Goal: Transaction & Acquisition: Purchase product/service

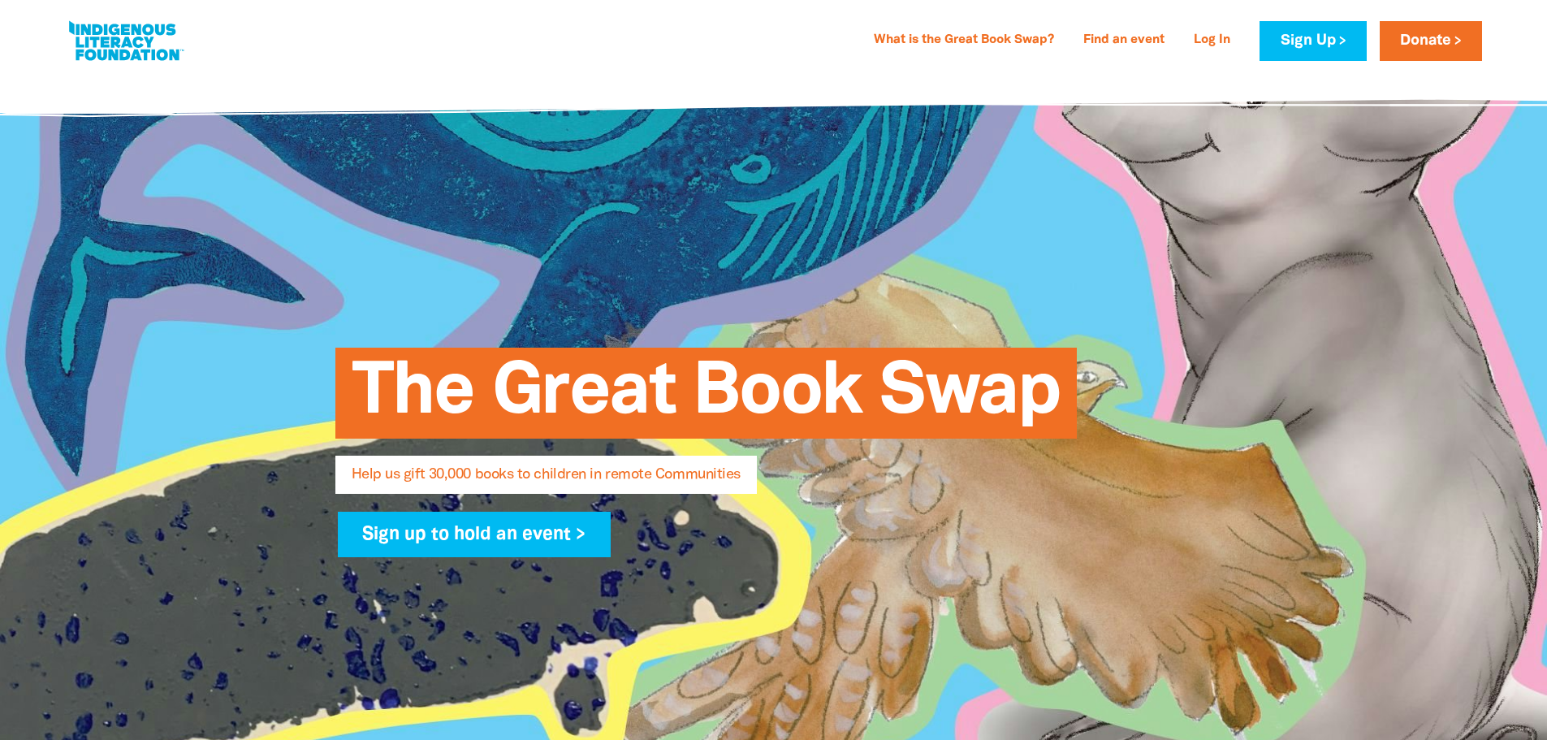
select select "AU"
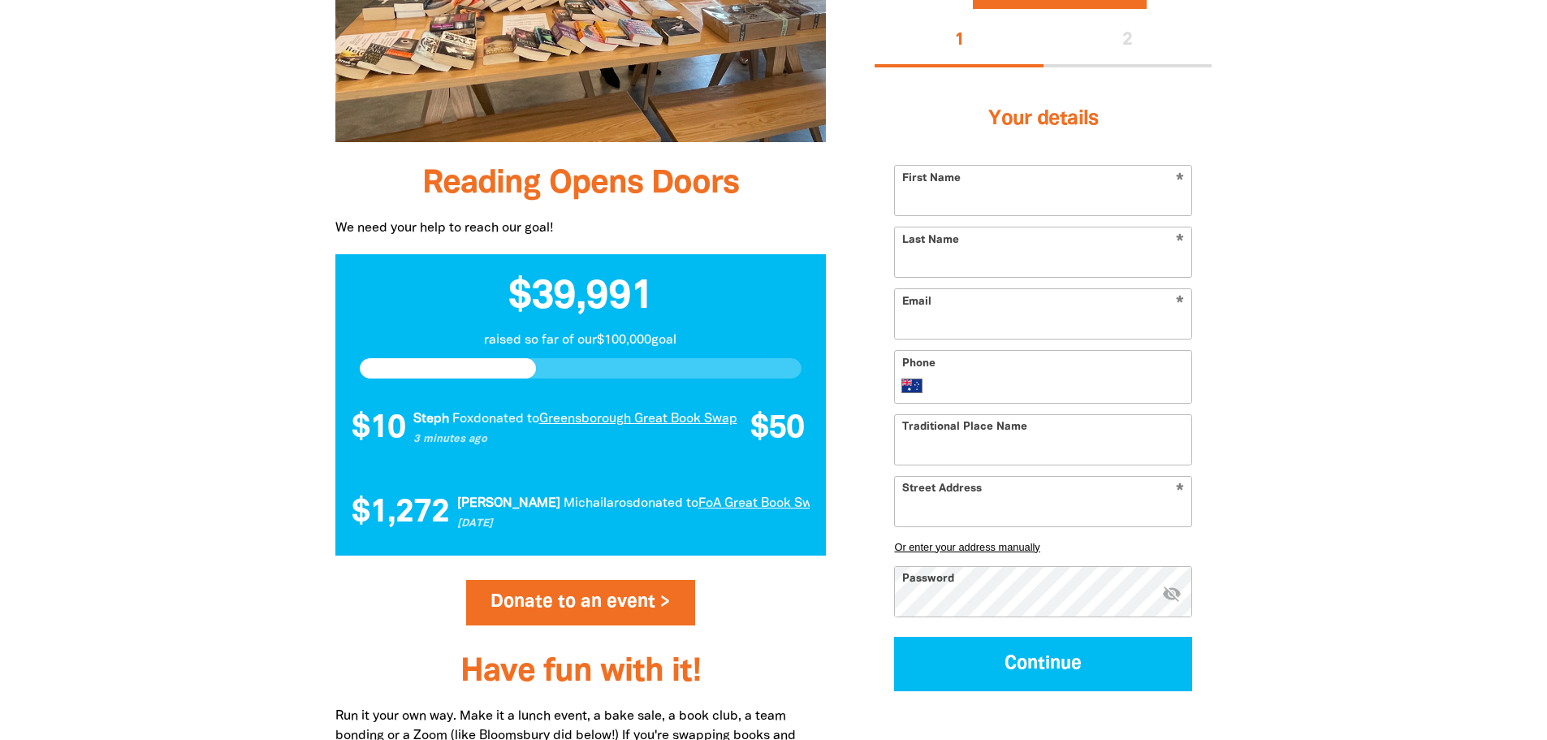
scroll to position [1437, 0]
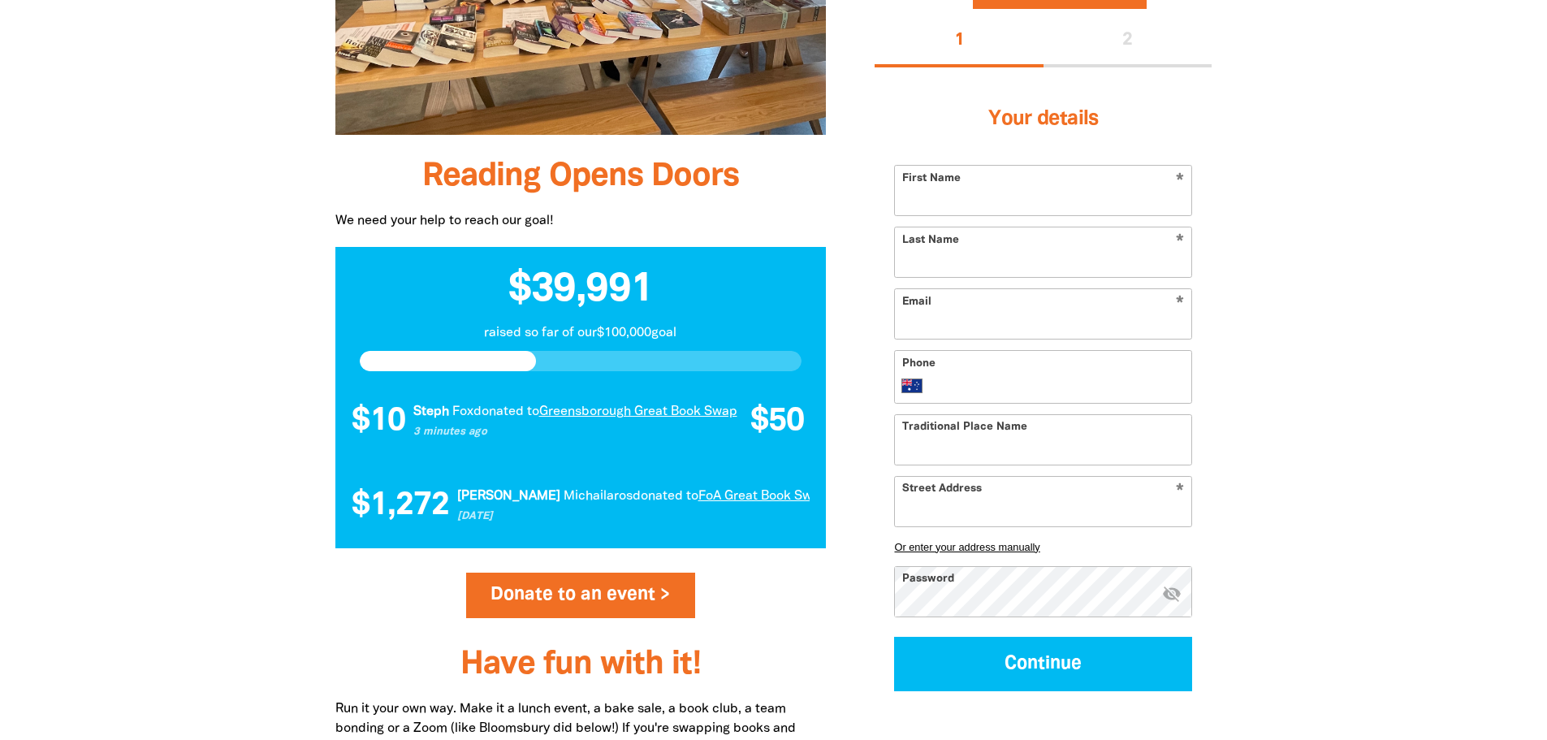
drag, startPoint x: 1554, startPoint y: 50, endPoint x: 1559, endPoint y: 215, distance: 165.8
click at [612, 588] on link "Donate to an event >" at bounding box center [581, 595] width 230 height 45
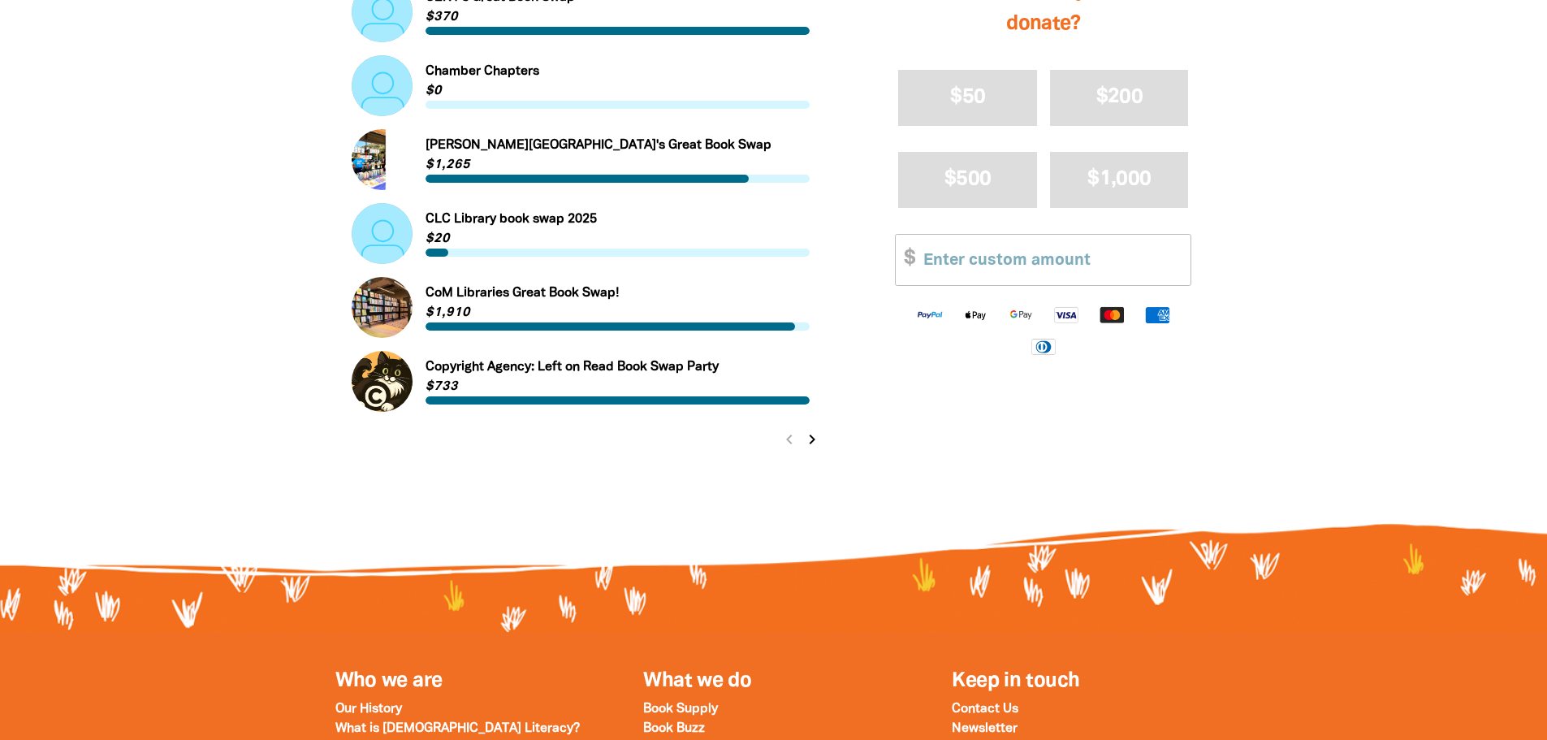
scroll to position [1738, 0]
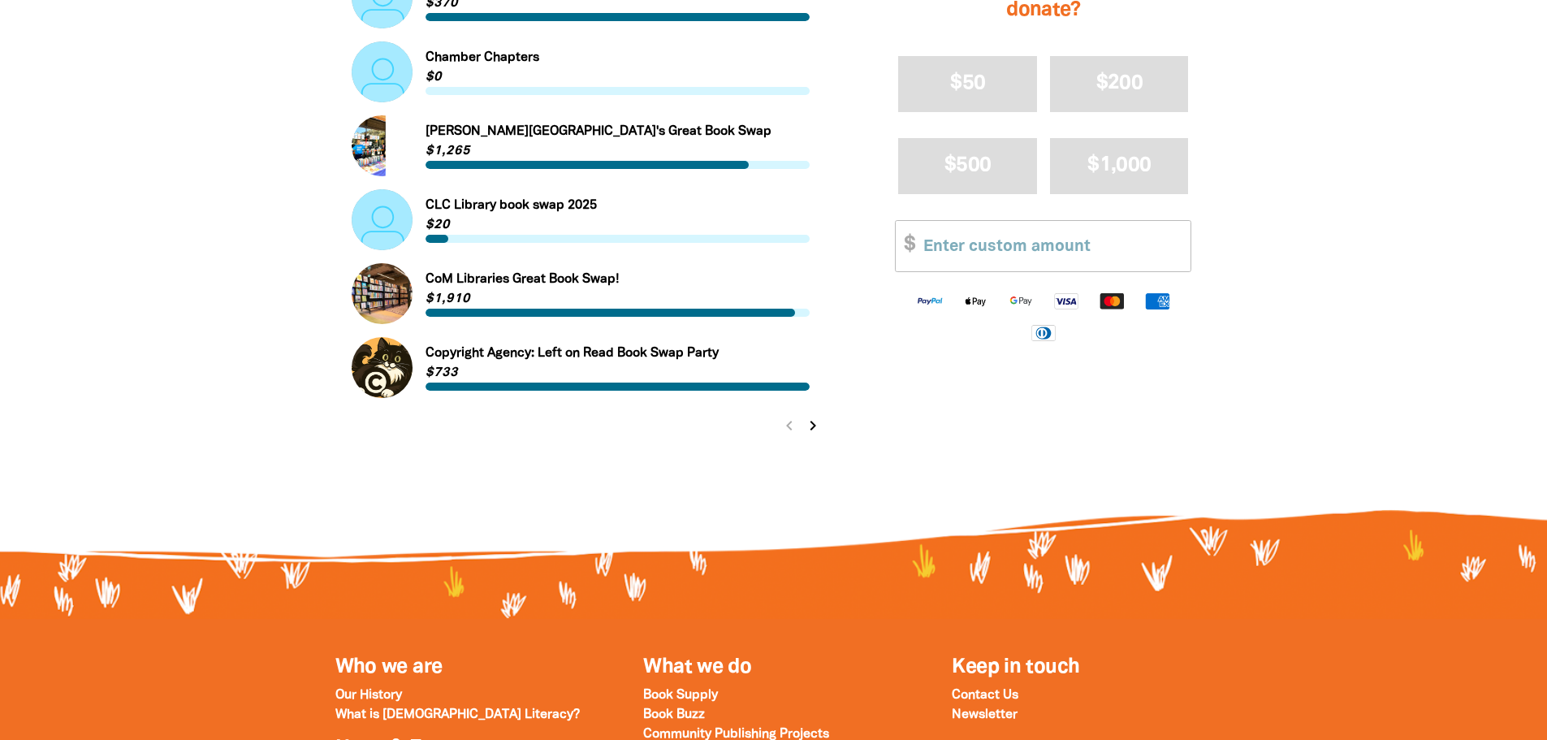
click at [811, 424] on icon "chevron_right" at bounding box center [812, 425] width 19 height 19
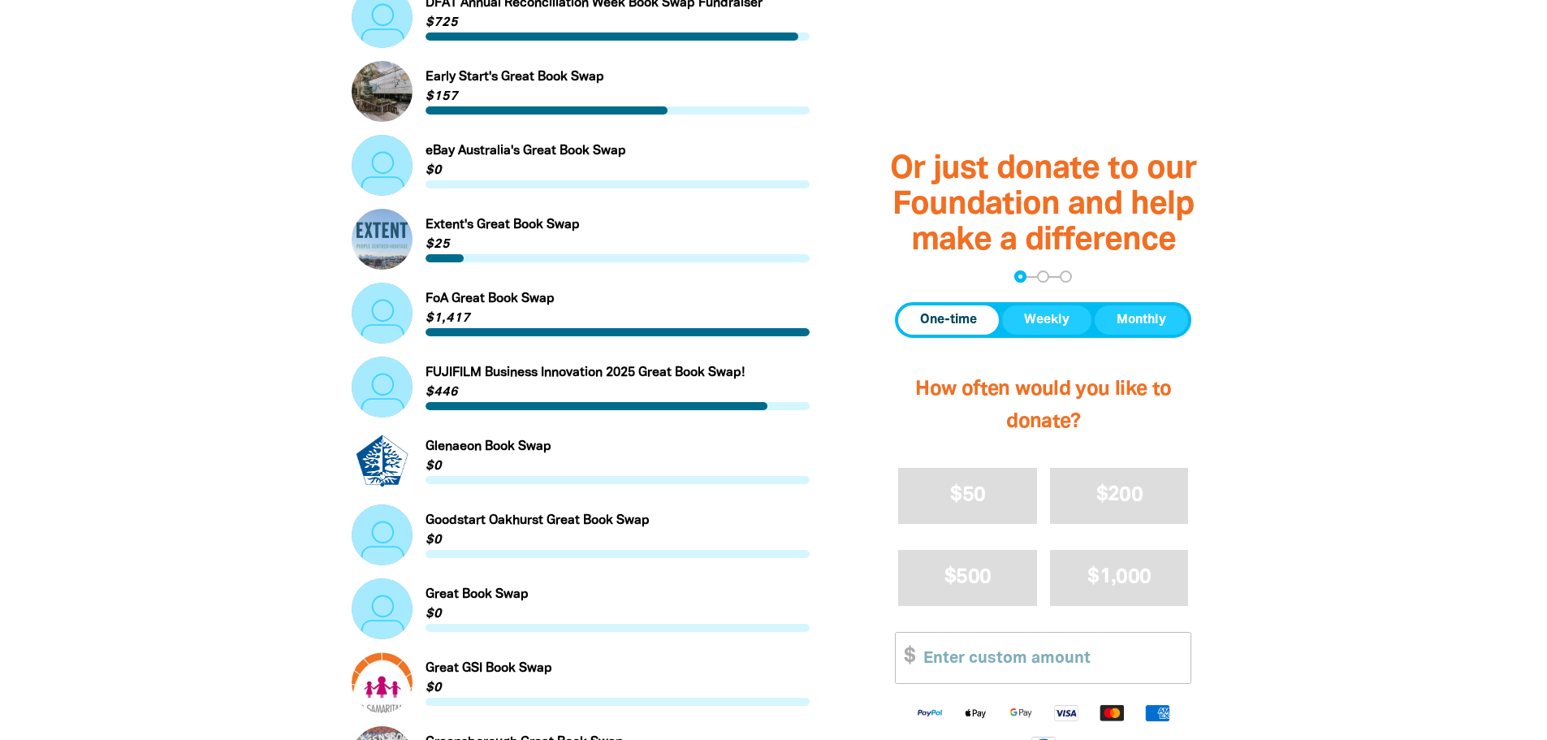
scroll to position [835, 0]
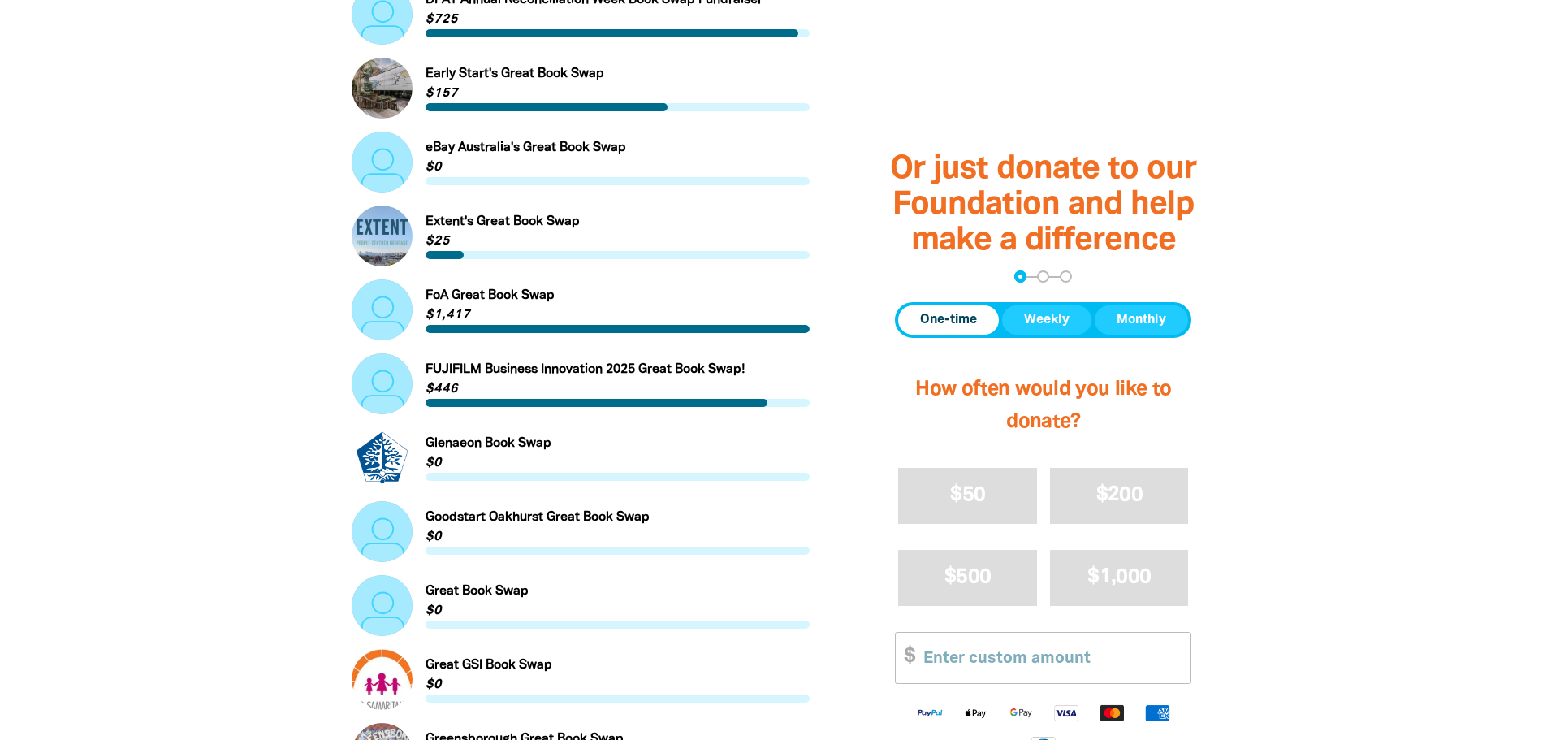
click at [595, 364] on link "Link to FUJIFILM Business Innovation 2025 Great Book Swap!" at bounding box center [581, 383] width 459 height 61
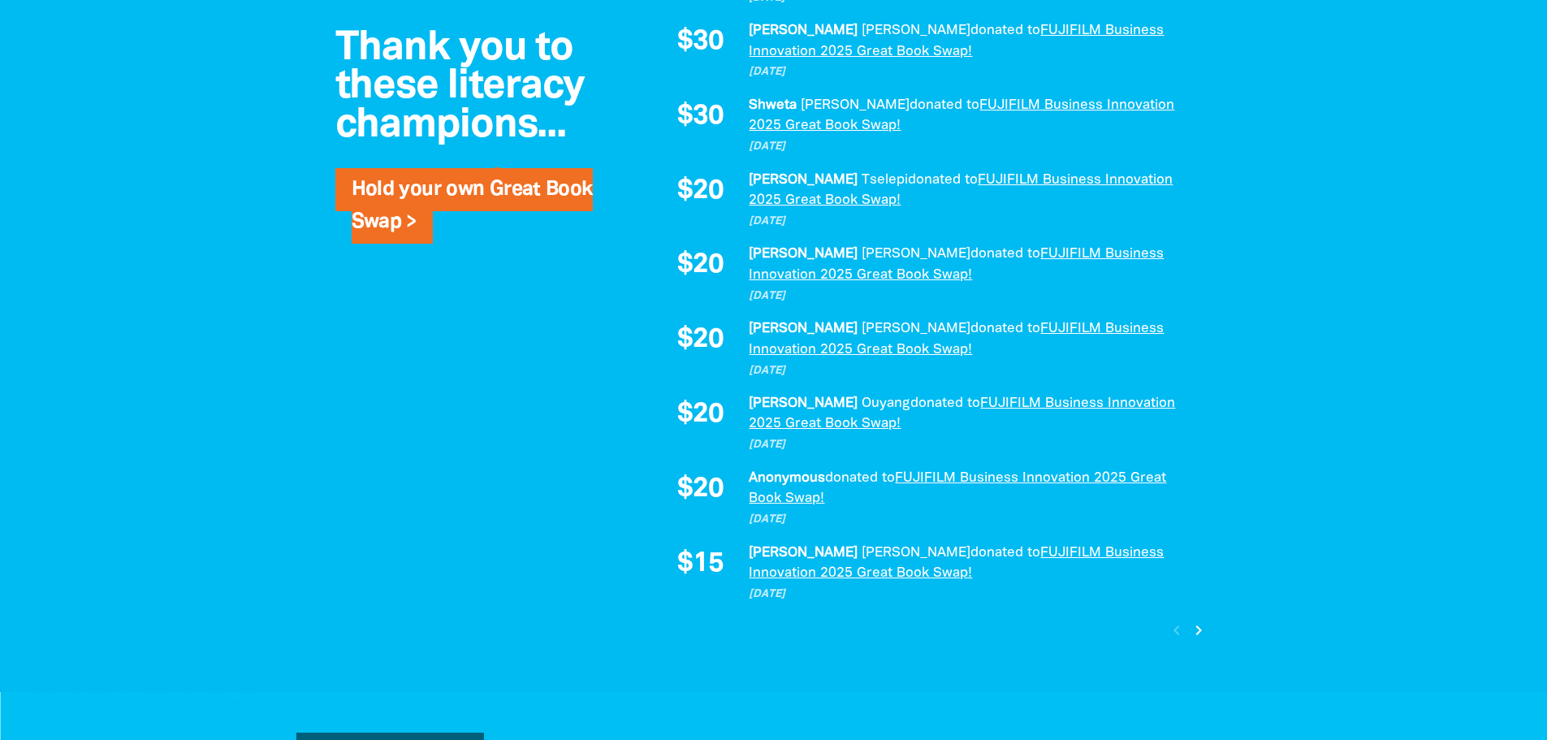
scroll to position [1429, 0]
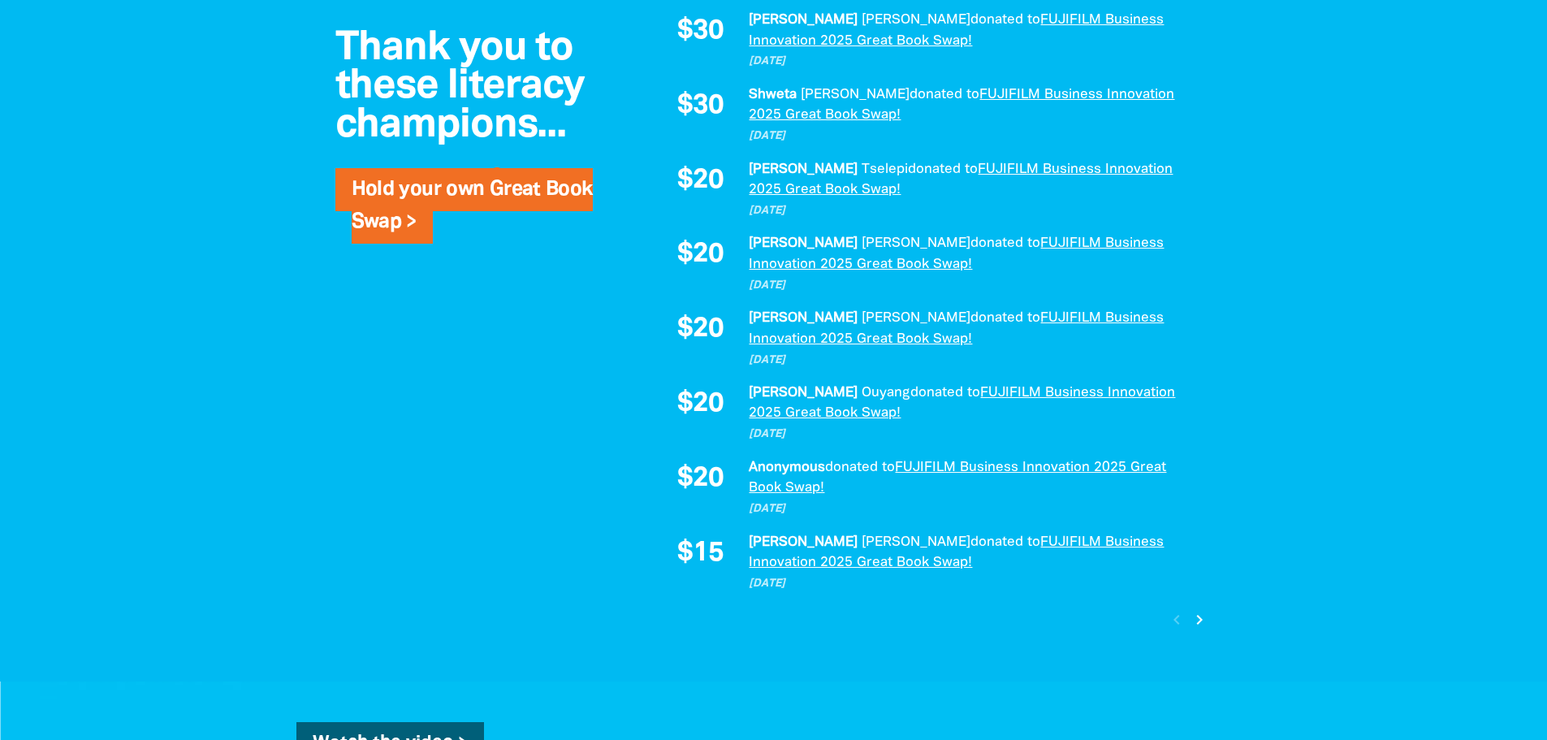
click at [1200, 615] on icon "chevron_right" at bounding box center [1199, 619] width 19 height 19
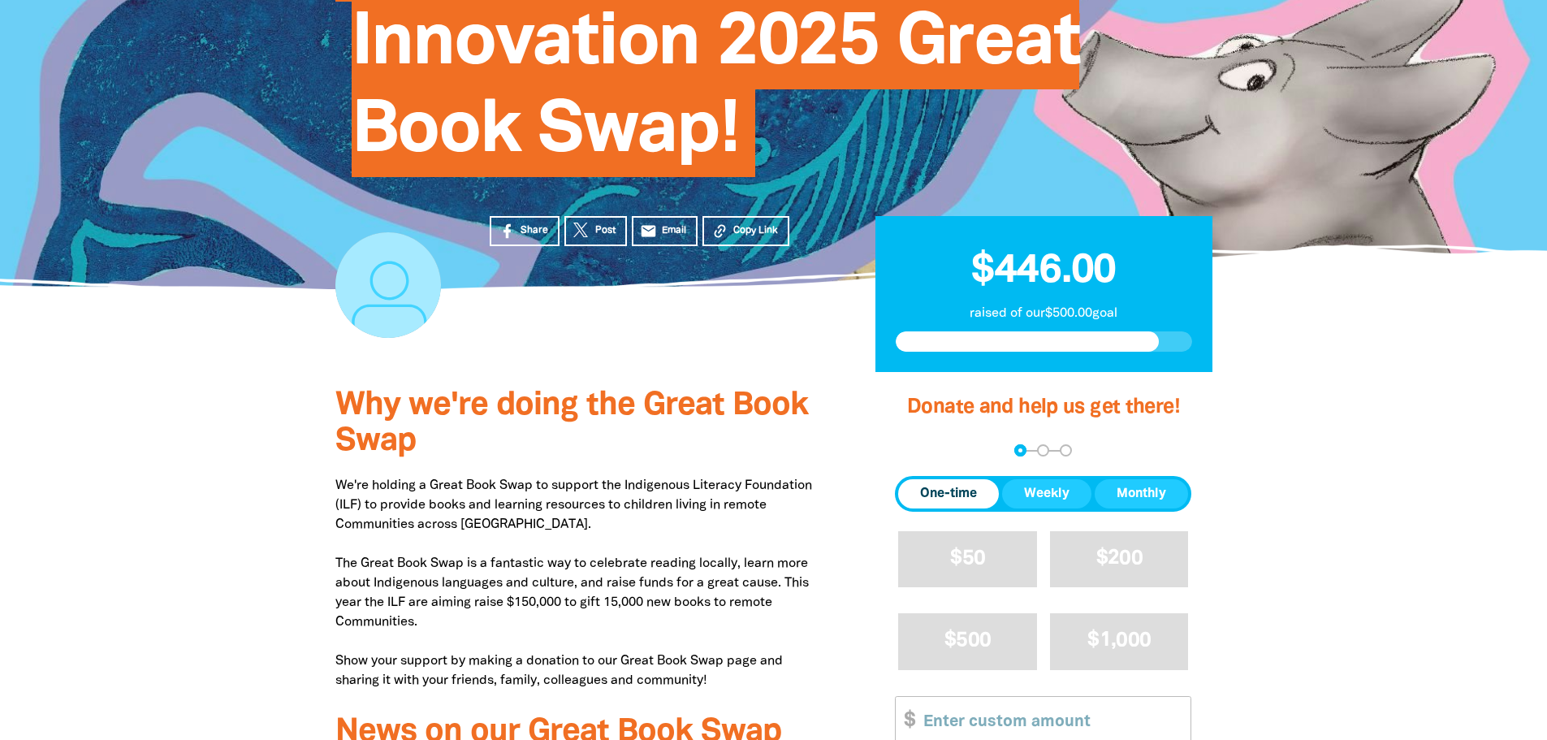
scroll to position [165, 0]
